Goal: Information Seeking & Learning: Learn about a topic

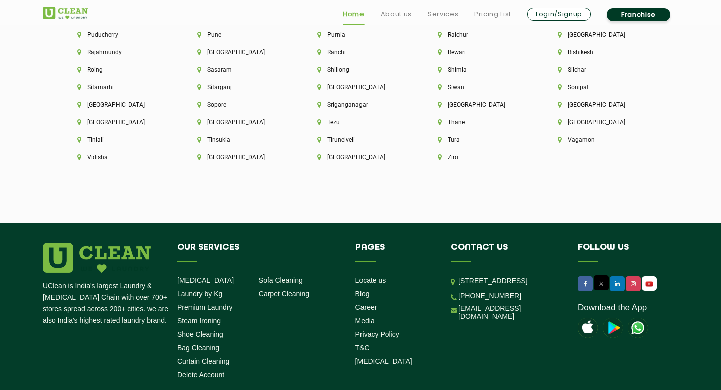
scroll to position [2742, 0]
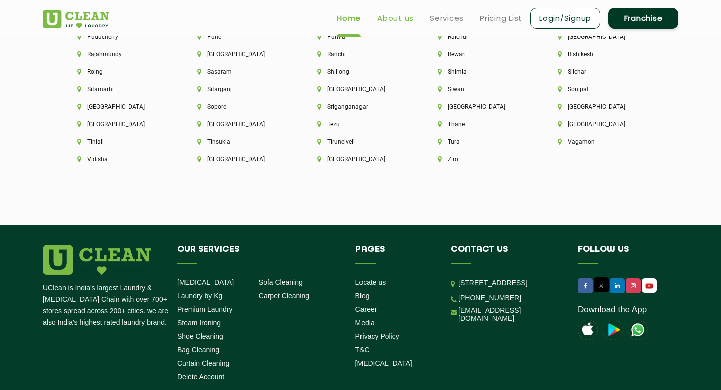
click at [406, 16] on link "About us" at bounding box center [395, 18] width 37 height 12
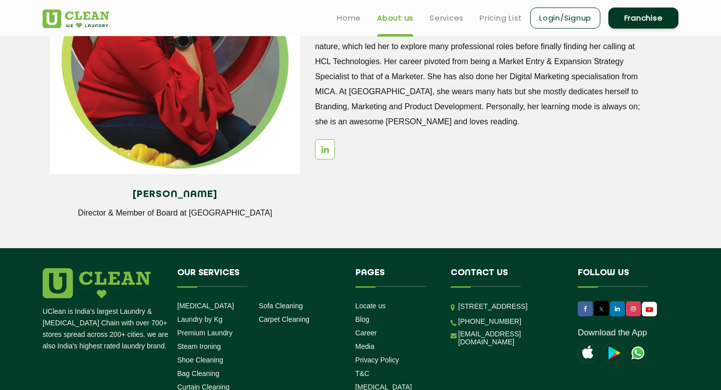
scroll to position [1393, 0]
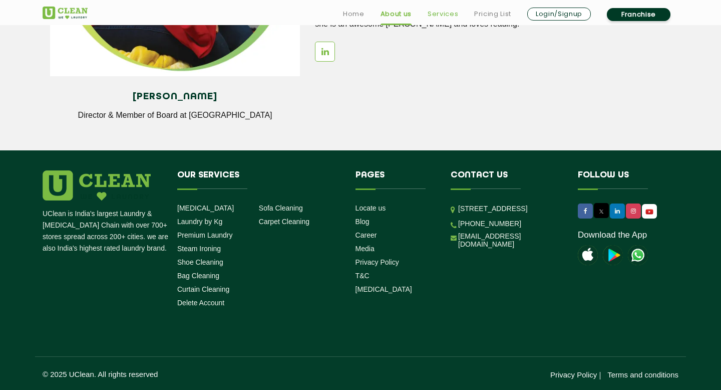
click at [444, 17] on link "Services" at bounding box center [443, 14] width 31 height 12
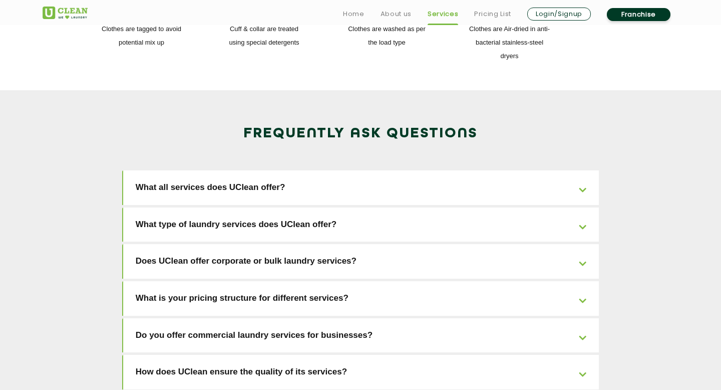
scroll to position [1503, 0]
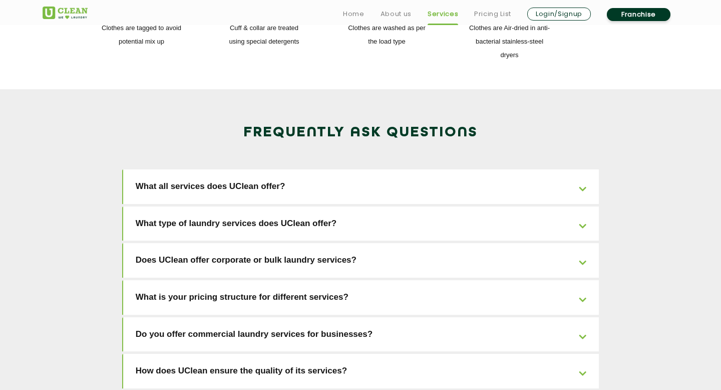
click at [295, 243] on link "Does UClean offer corporate or bulk laundry services?" at bounding box center [361, 260] width 476 height 35
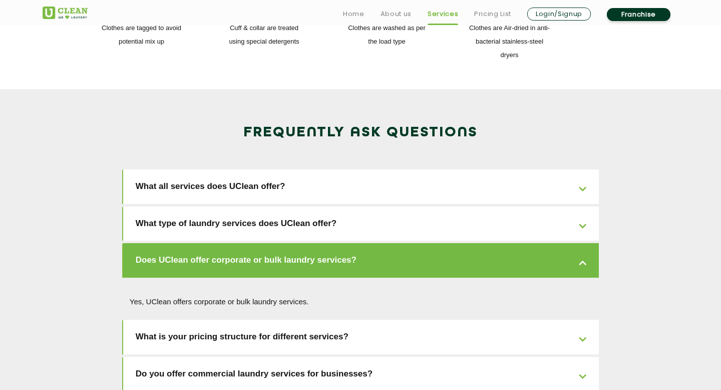
click at [294, 243] on link "Does UClean offer corporate or bulk laundry services?" at bounding box center [361, 260] width 476 height 35
click at [181, 357] on link "Do you offer commercial laundry services for businesses?" at bounding box center [361, 374] width 476 height 35
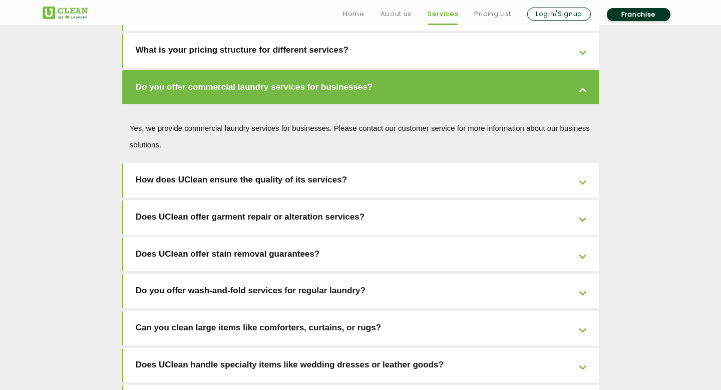
scroll to position [1751, 0]
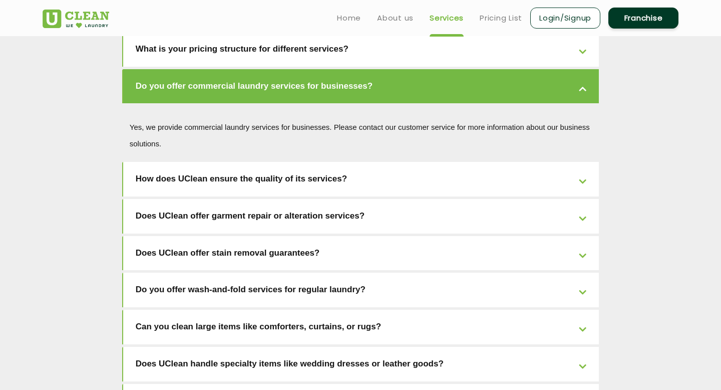
click at [627, 13] on link "Franchise" at bounding box center [643, 18] width 70 height 21
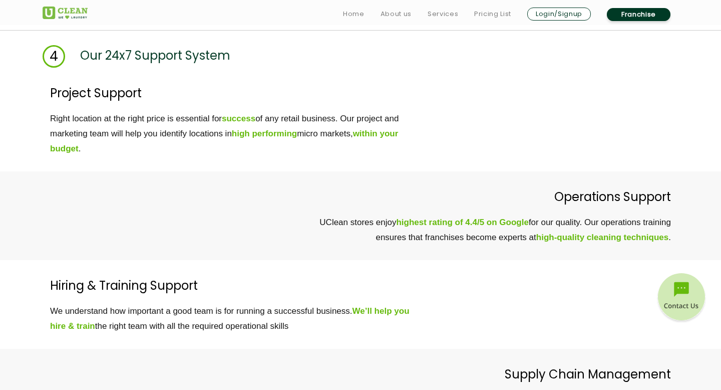
scroll to position [2734, 0]
